Goal: Navigation & Orientation: Go to known website

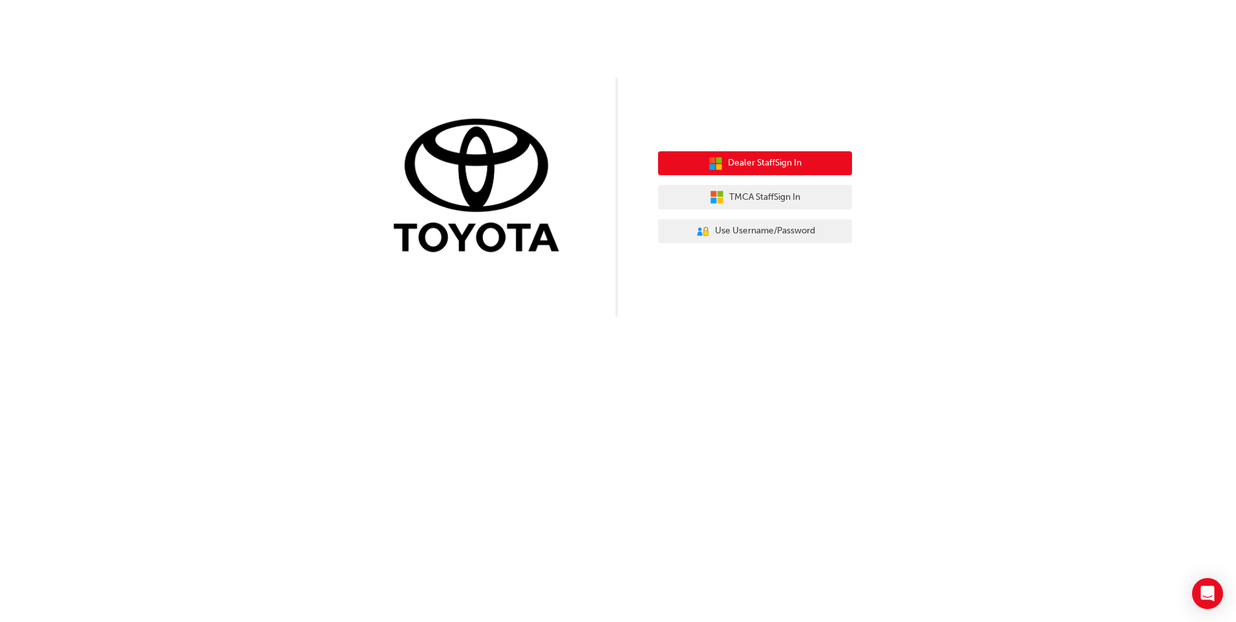
click at [763, 155] on button "Dealer Staff Sign In" at bounding box center [755, 163] width 194 height 25
